Goal: Task Accomplishment & Management: Manage account settings

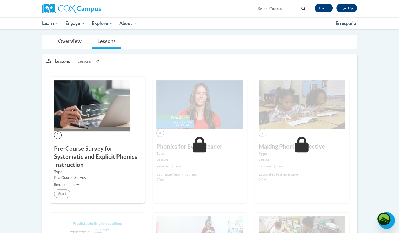
scroll to position [61, 0]
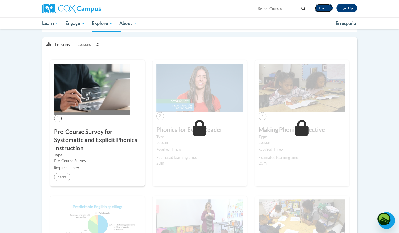
click at [323, 9] on link "Log In" at bounding box center [324, 8] width 18 height 8
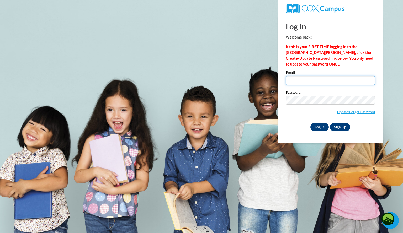
type input "[EMAIL_ADDRESS][DOMAIN_NAME]"
click at [320, 130] on input "Log In" at bounding box center [320, 127] width 18 height 8
click at [321, 126] on input "Log In" at bounding box center [320, 127] width 18 height 8
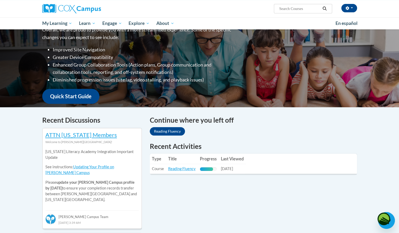
scroll to position [82, 0]
